Goal: Task Accomplishment & Management: Manage account settings

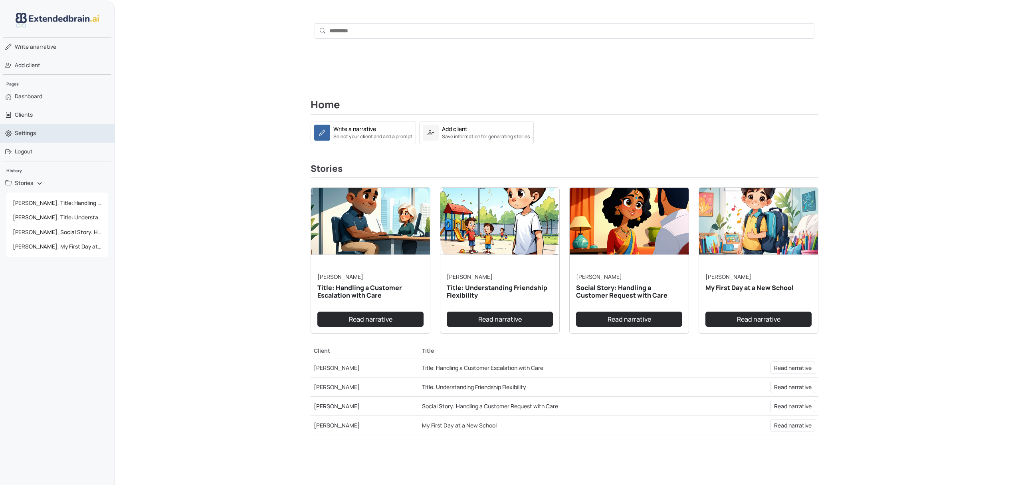
click at [42, 136] on link "Settings" at bounding box center [57, 133] width 115 height 18
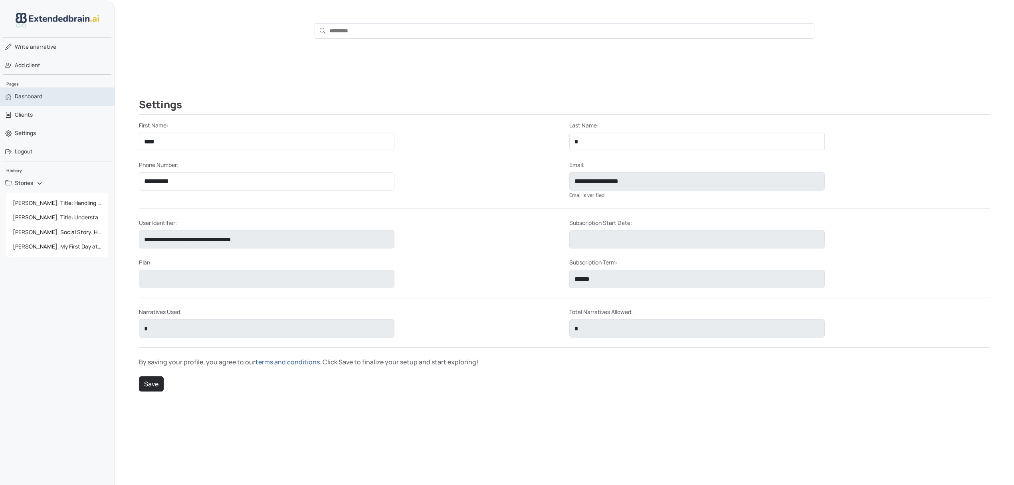
click at [28, 95] on span "Dashboard" at bounding box center [29, 96] width 28 height 8
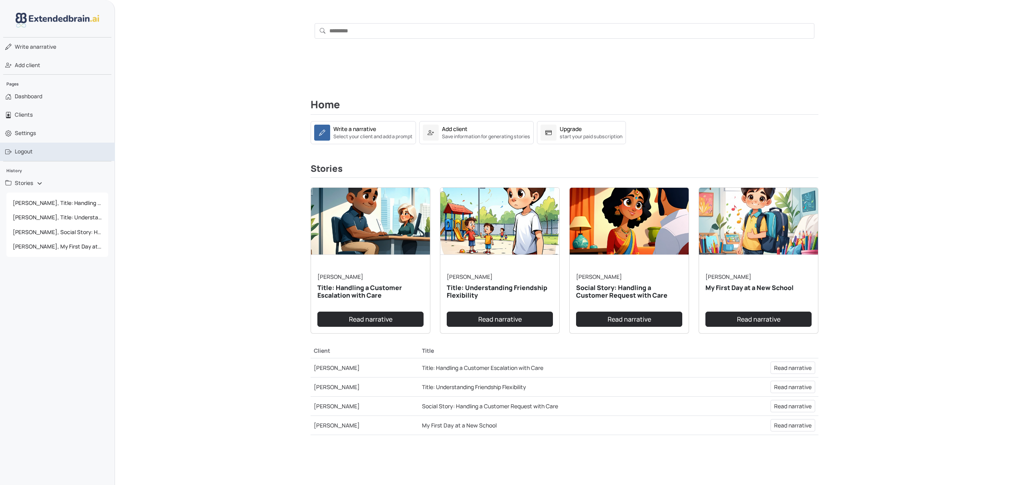
click at [26, 145] on link "Logout" at bounding box center [57, 152] width 115 height 18
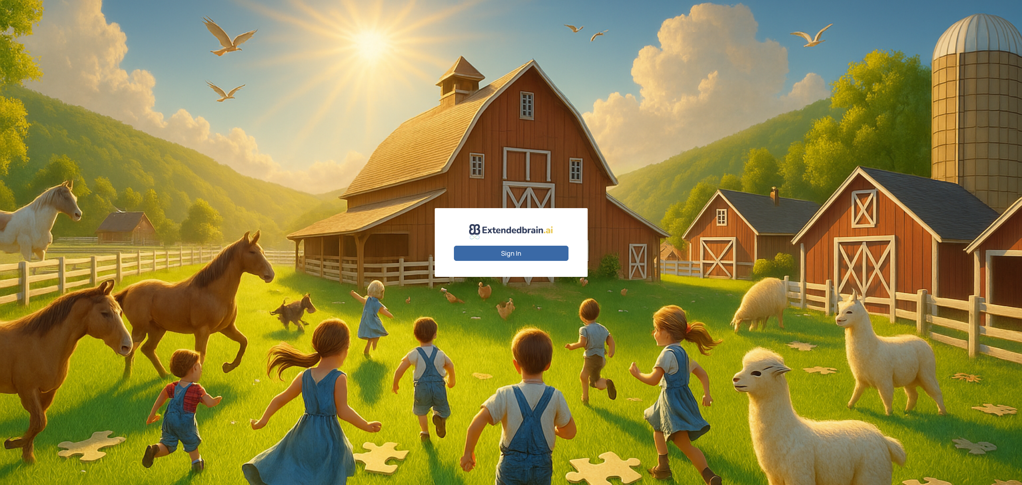
click at [544, 251] on button "Sign In" at bounding box center [511, 252] width 115 height 15
